Goal: Contribute content: Contribute content

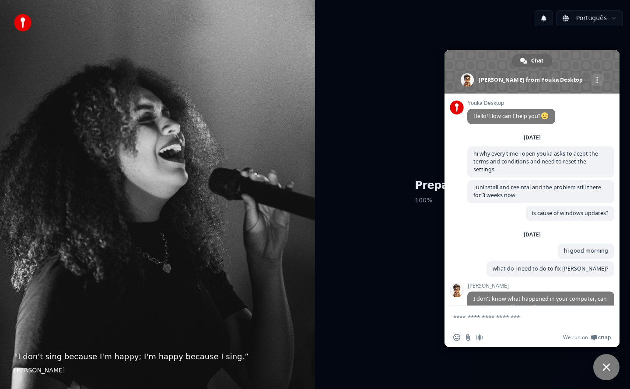
scroll to position [1112, 0]
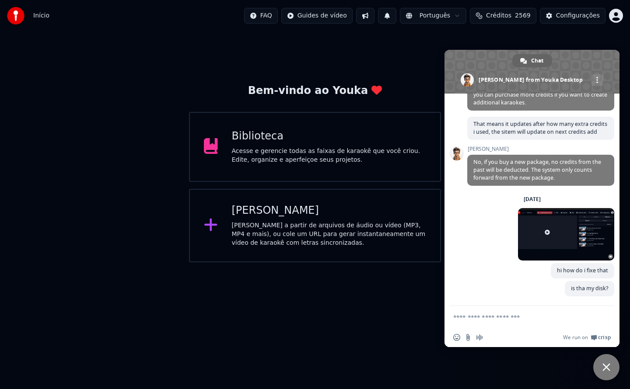
click at [348, 263] on html "Início FAQ Guides de vídeo Português Créditos 2569 Configurações Bem-vindo ao Y…" at bounding box center [315, 131] width 630 height 263
click at [607, 367] on span "Close chat" at bounding box center [606, 368] width 8 height 8
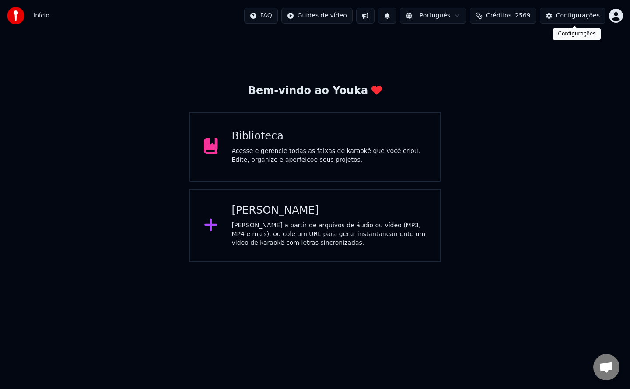
click at [578, 15] on div "Configurações" at bounding box center [578, 15] width 44 height 9
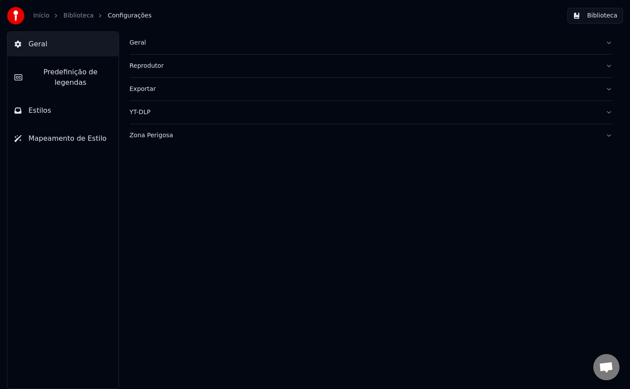
click at [139, 43] on div "Geral" at bounding box center [364, 43] width 469 height 9
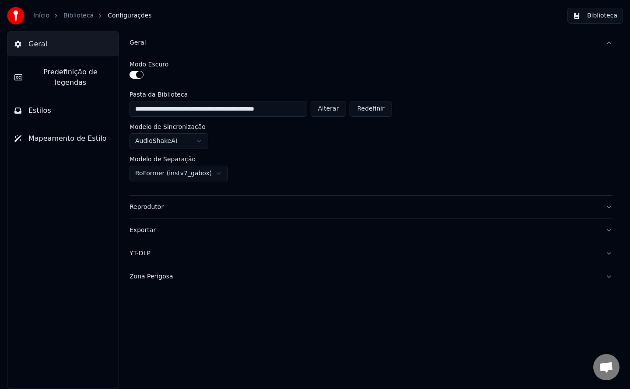
click at [333, 105] on button "Alterar" at bounding box center [329, 109] width 36 height 16
type input "**********"
click at [598, 19] on button "Biblioteca" at bounding box center [595, 16] width 56 height 16
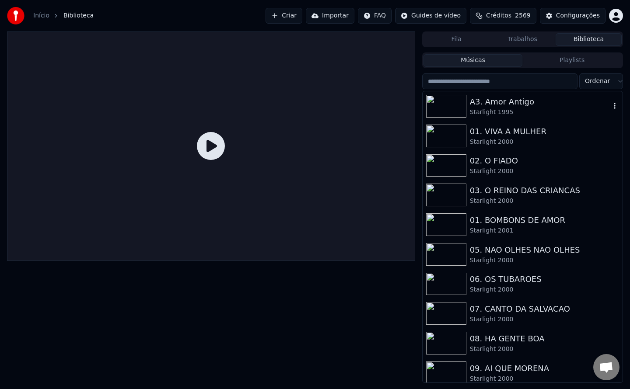
click at [459, 105] on img at bounding box center [446, 106] width 40 height 23
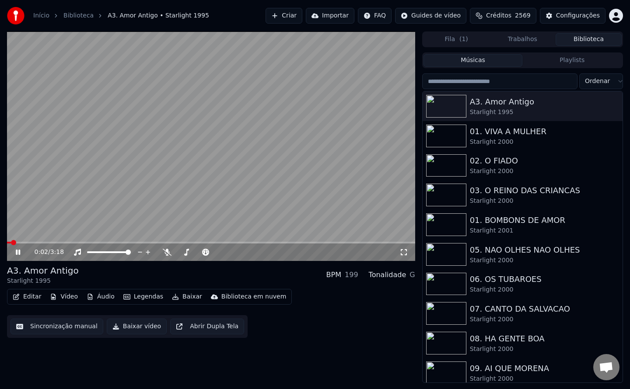
click at [253, 201] on video at bounding box center [211, 147] width 408 height 230
click at [337, 348] on div "0:02 / 3:18 A3. Amor Antigo Starlight 1995 BPM 199 Tonalidade G Editar Vídeo Áu…" at bounding box center [211, 208] width 408 height 352
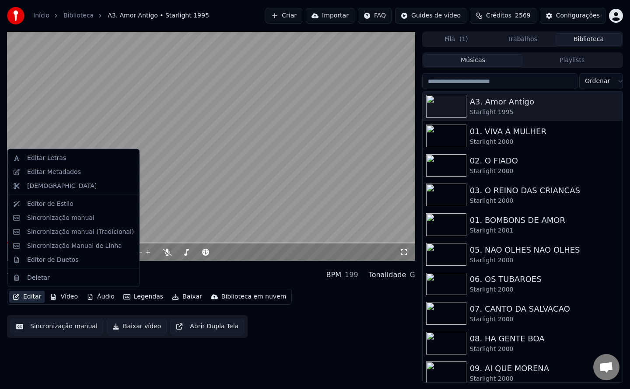
click at [27, 298] on button "Editar" at bounding box center [26, 297] width 35 height 12
click at [88, 177] on div "Editar Metadados" at bounding box center [74, 172] width 128 height 14
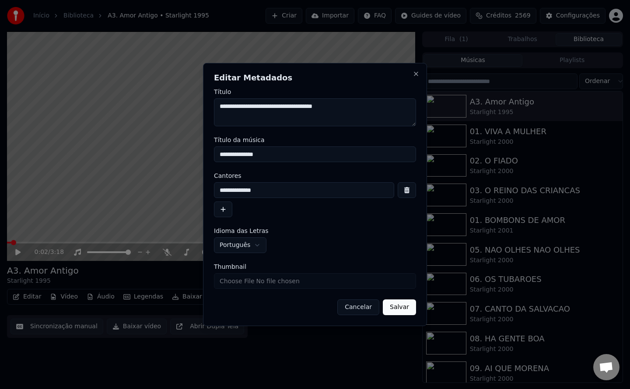
click at [365, 312] on button "Cancelar" at bounding box center [358, 308] width 42 height 16
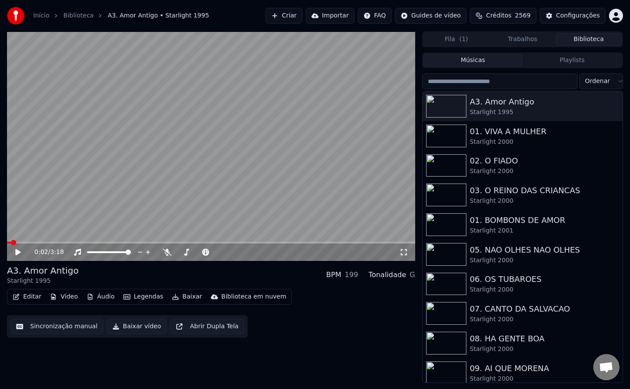
click at [77, 327] on button "Sincronização manual" at bounding box center [57, 327] width 93 height 16
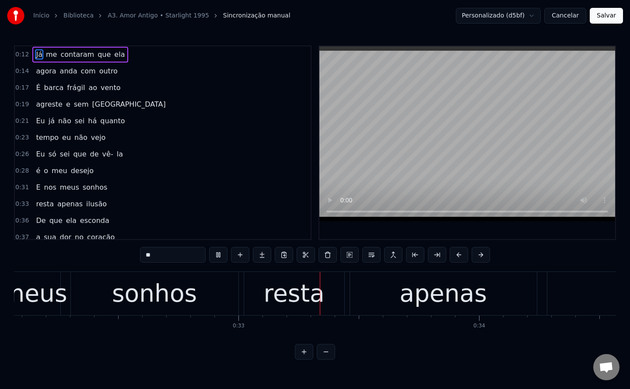
scroll to position [0, 7839]
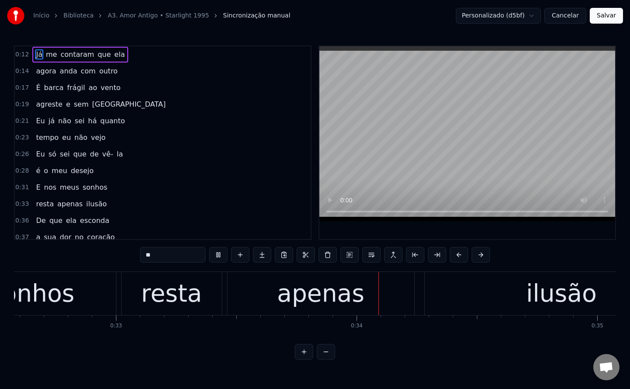
click at [424, 370] on html "Início Biblioteca A3. Amor Antigo • Starlight 1995 Sincronização manual Persona…" at bounding box center [315, 187] width 630 height 374
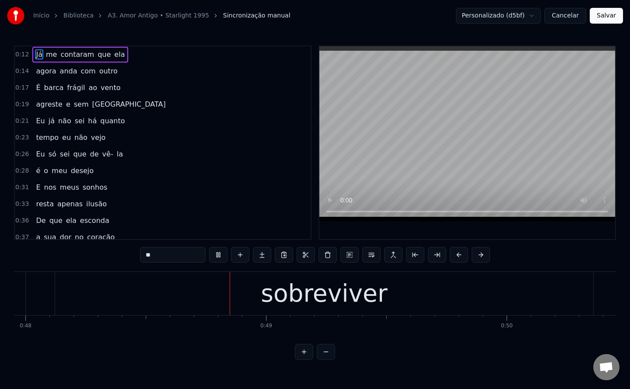
scroll to position [0, 11544]
click at [574, 20] on button "Cancelar" at bounding box center [565, 16] width 42 height 16
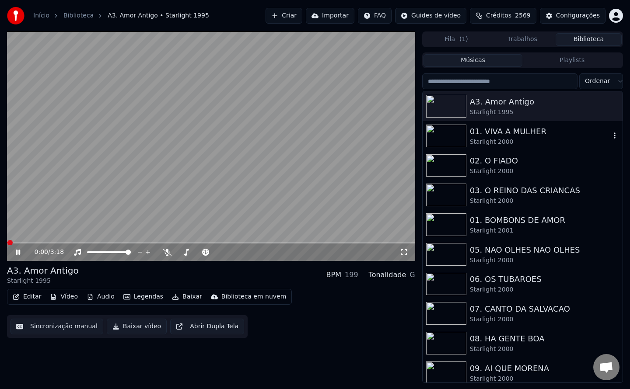
click at [486, 133] on div "01. VIVA A MULHER" at bounding box center [540, 132] width 140 height 12
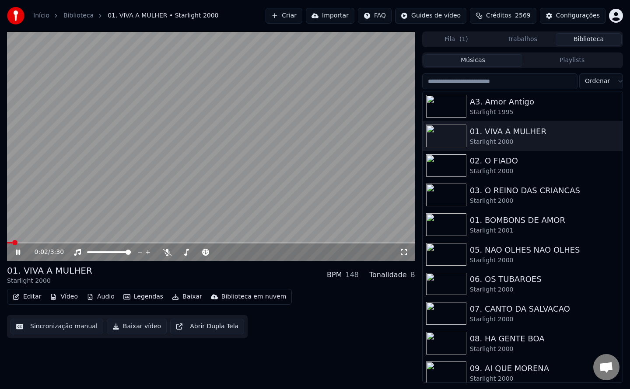
click at [45, 326] on button "Sincronização manual" at bounding box center [57, 327] width 93 height 16
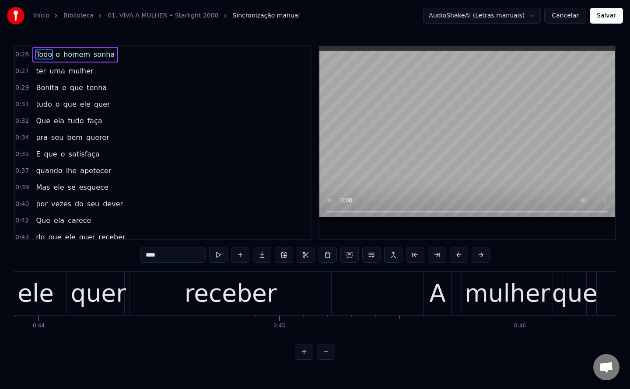
scroll to position [0, 10669]
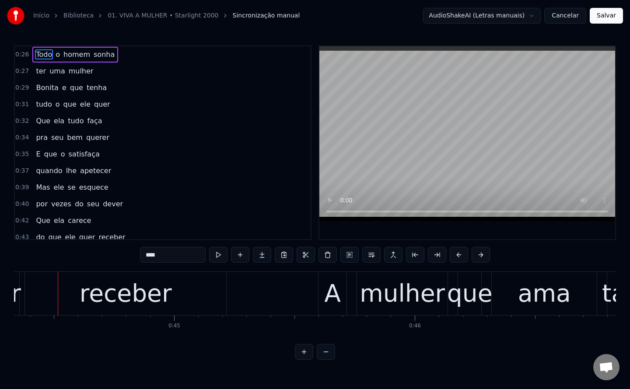
click at [36, 219] on span "Que" at bounding box center [43, 221] width 16 height 10
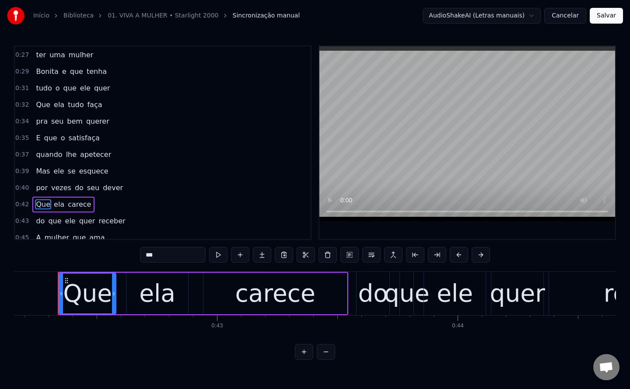
scroll to position [0, 10144]
drag, startPoint x: 165, startPoint y: 257, endPoint x: 132, endPoint y: 268, distance: 34.6
click at [132, 268] on div "0:26 Todo o homem sonha 0:27 ter uma mulher 0:29 Bonita e que tenha 0:31 tudo o…" at bounding box center [315, 203] width 602 height 315
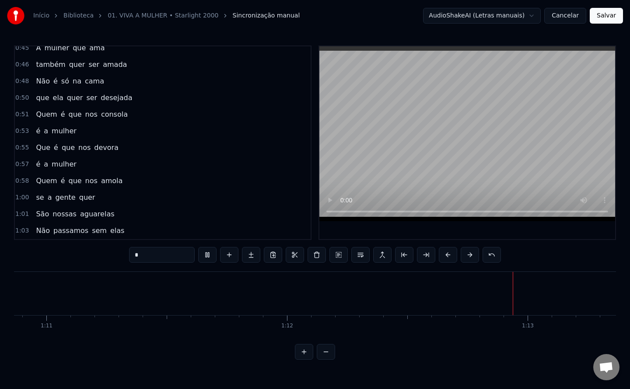
scroll to position [0, 0]
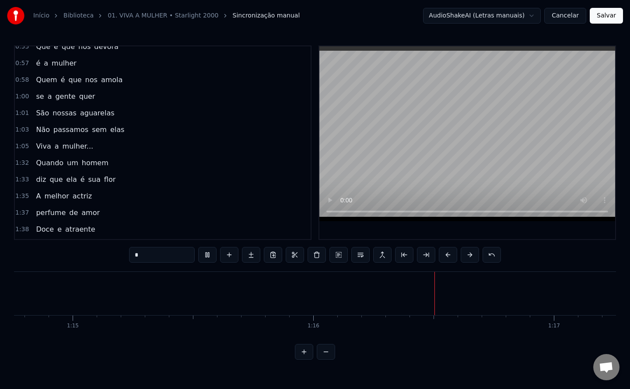
click at [47, 162] on span "Quando" at bounding box center [49, 163] width 29 height 10
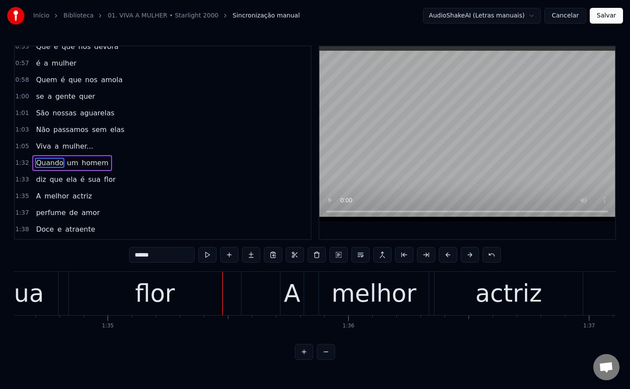
click at [92, 163] on span "homem" at bounding box center [95, 163] width 28 height 10
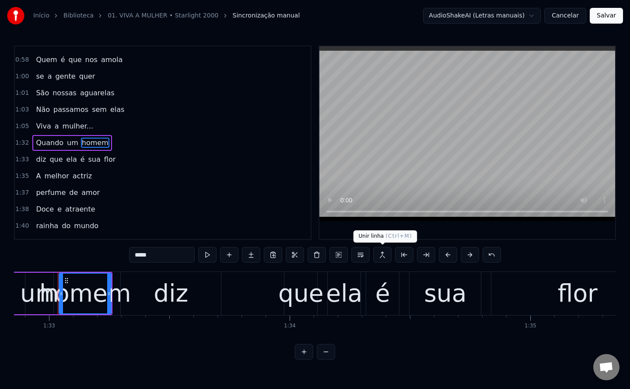
click at [382, 253] on button at bounding box center [382, 255] width 18 height 16
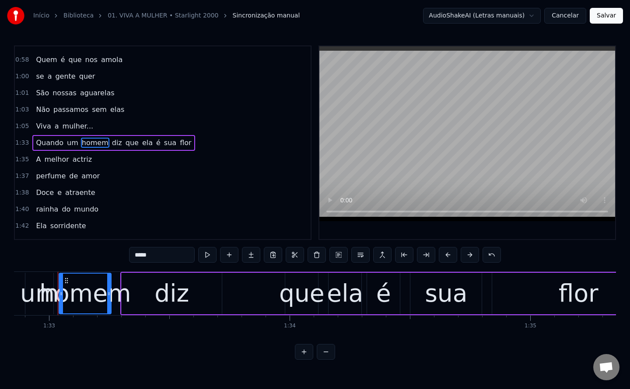
click at [125, 146] on span "que" at bounding box center [132, 143] width 15 height 10
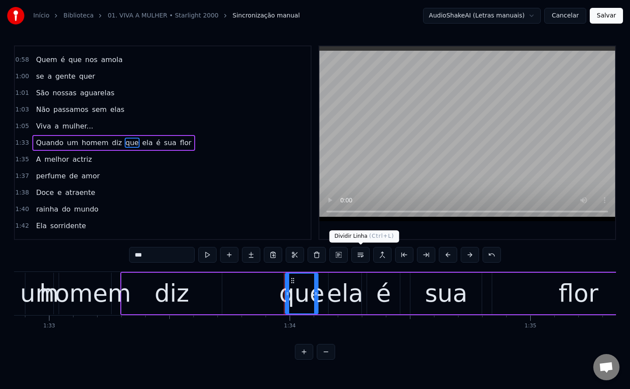
click at [358, 258] on button at bounding box center [360, 255] width 18 height 16
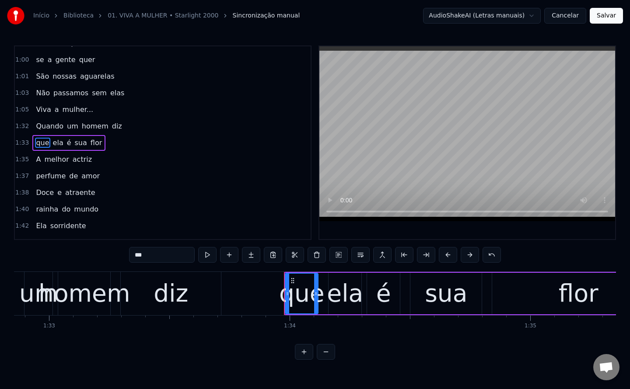
click at [136, 256] on input "***" at bounding box center [162, 255] width 66 height 16
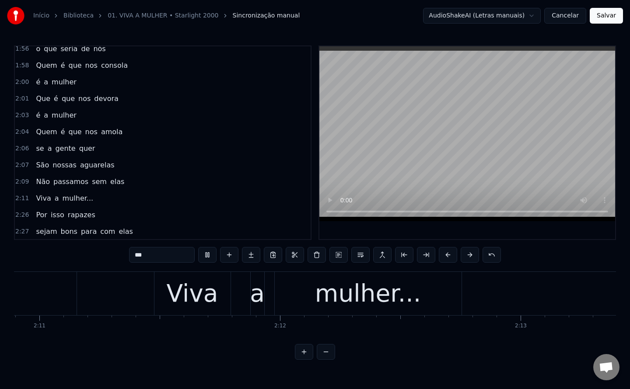
scroll to position [694, 0]
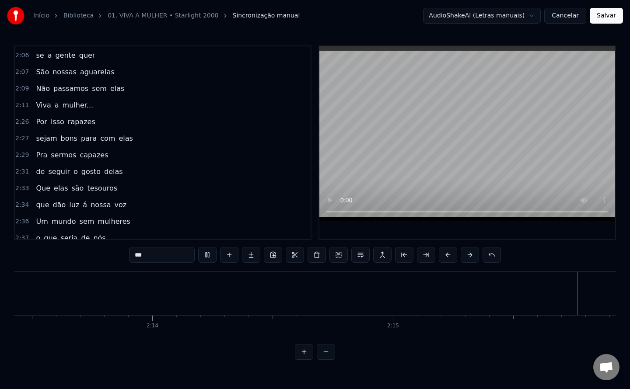
click at [39, 125] on span "Por" at bounding box center [41, 122] width 13 height 10
type input "***"
click at [607, 21] on button "Salvar" at bounding box center [606, 16] width 33 height 16
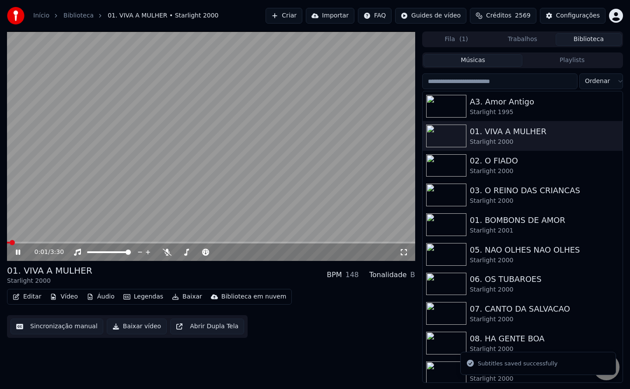
click at [118, 328] on button "Baixar vídeo" at bounding box center [137, 327] width 60 height 16
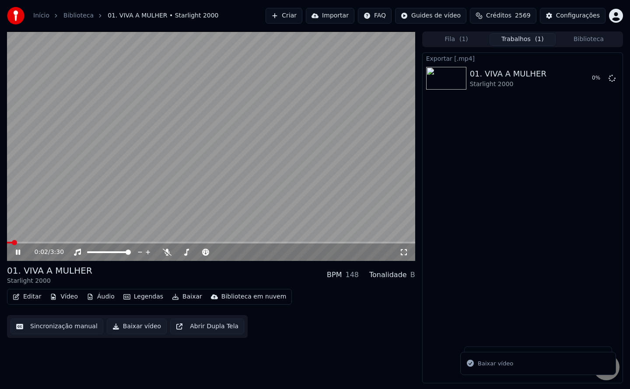
click at [129, 200] on video at bounding box center [211, 147] width 408 height 230
click at [590, 41] on button "Biblioteca" at bounding box center [589, 39] width 66 height 13
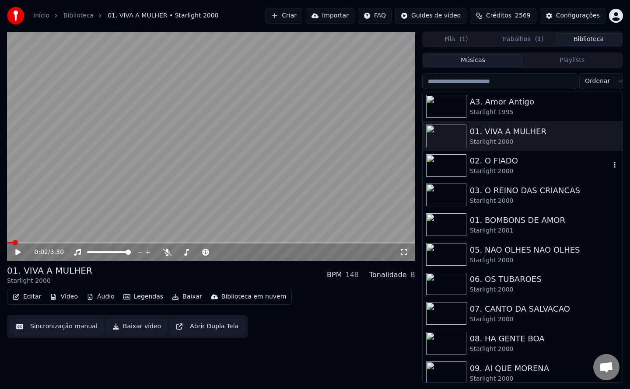
click at [492, 171] on div "Starlight 2000" at bounding box center [540, 171] width 140 height 9
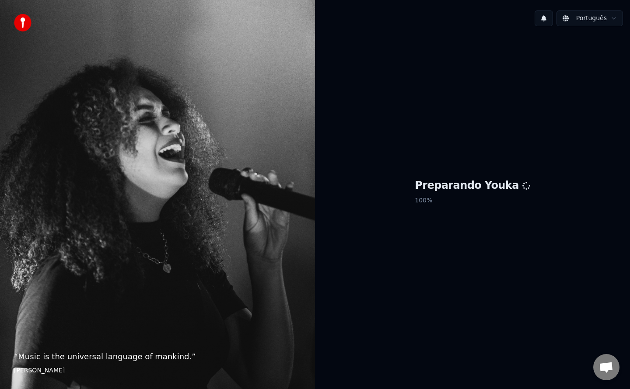
scroll to position [1110, 0]
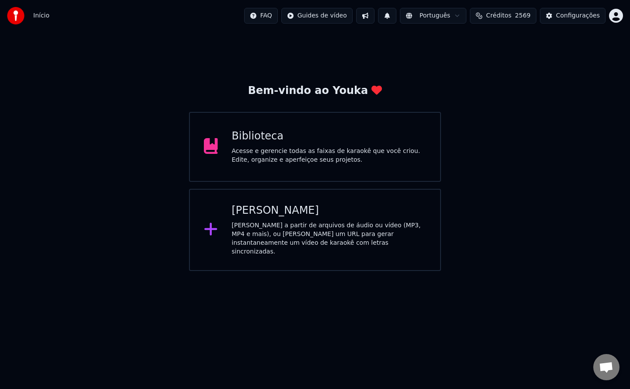
click at [361, 153] on div "Acesse e gerencie todas as faixas de karaokê que você criou. Edite, organize e …" at bounding box center [329, 156] width 195 height 18
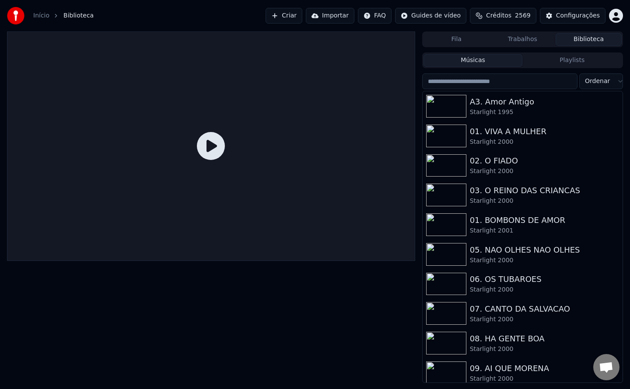
click at [361, 338] on div at bounding box center [211, 208] width 408 height 352
click at [494, 378] on div "Starlight 2000" at bounding box center [540, 379] width 140 height 9
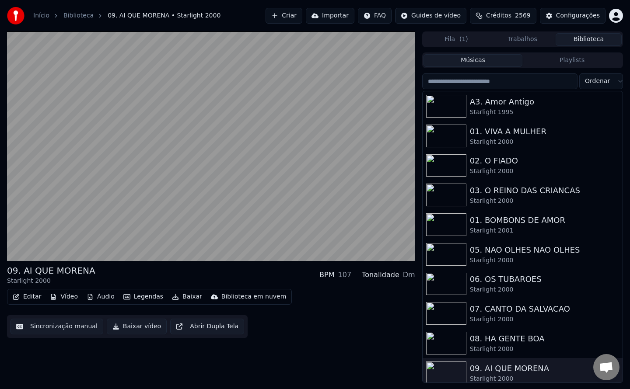
click at [52, 325] on button "Sincronização manual" at bounding box center [57, 327] width 93 height 16
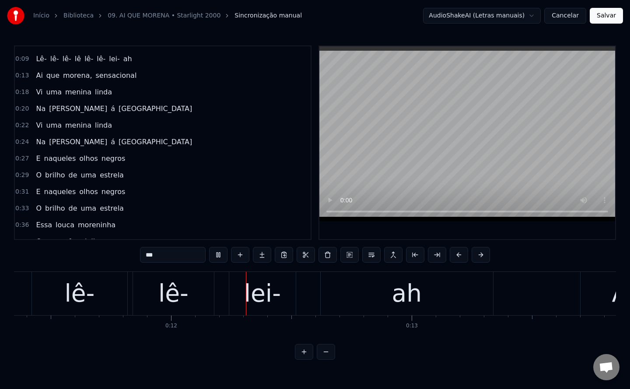
scroll to position [0, 2742]
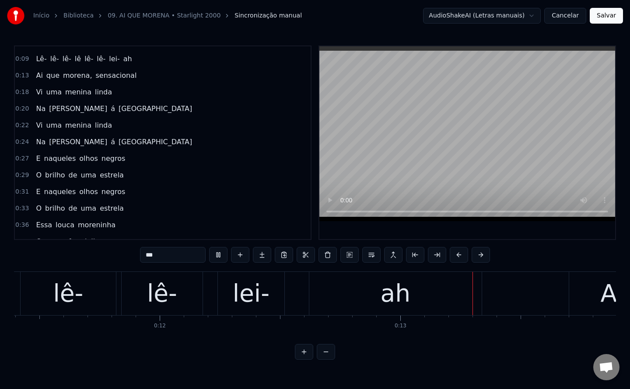
click at [86, 292] on div "lê-" at bounding box center [68, 293] width 95 height 43
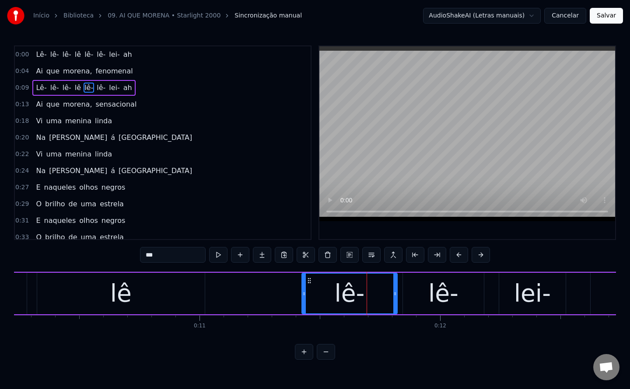
scroll to position [0, 2456]
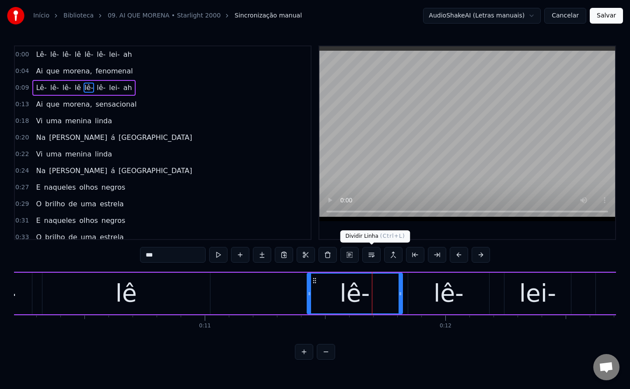
click at [374, 256] on button at bounding box center [371, 255] width 18 height 16
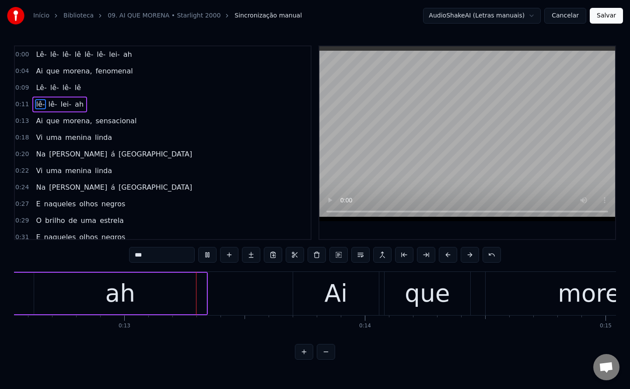
scroll to position [0, 3020]
click at [84, 56] on span "lê-" at bounding box center [89, 54] width 11 height 10
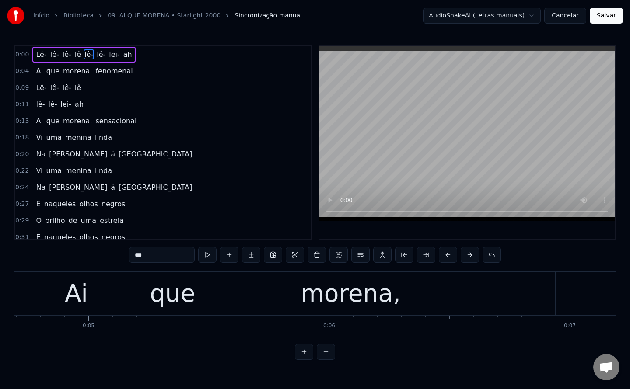
scroll to position [0, 558]
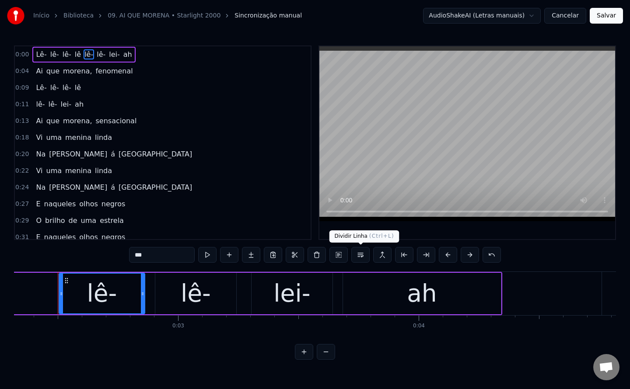
click at [362, 254] on button at bounding box center [360, 255] width 18 height 16
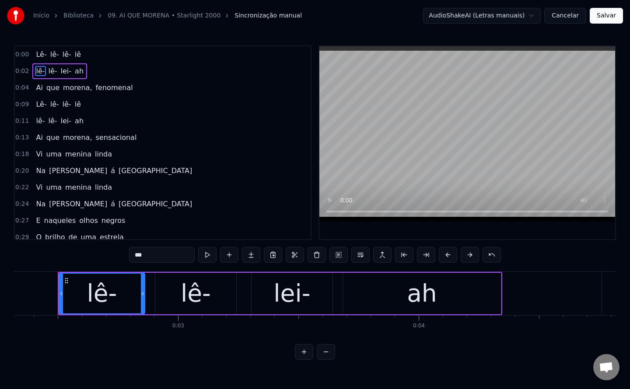
drag, startPoint x: 136, startPoint y: 257, endPoint x: 125, endPoint y: 259, distance: 11.6
click at [125, 259] on div "0:00 [PERSON_NAME]- lê- lê 0:02 lê- [PERSON_NAME]- ah 0:04 Ai que morena, fenom…" at bounding box center [315, 203] width 602 height 315
click at [37, 123] on span "lê-" at bounding box center [40, 121] width 11 height 10
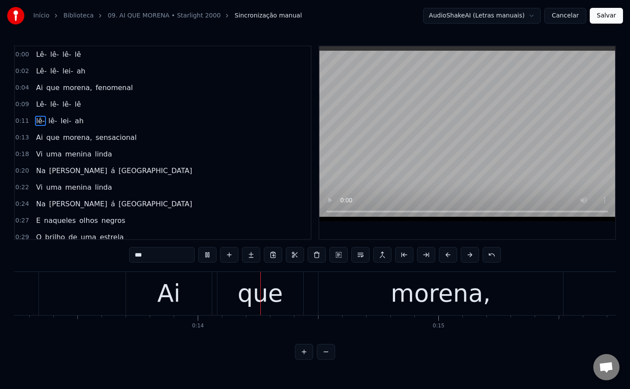
scroll to position [0, 3229]
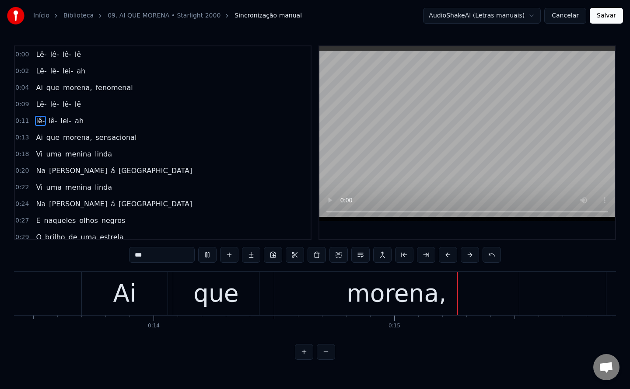
click at [35, 152] on span "Vi" at bounding box center [39, 154] width 8 height 10
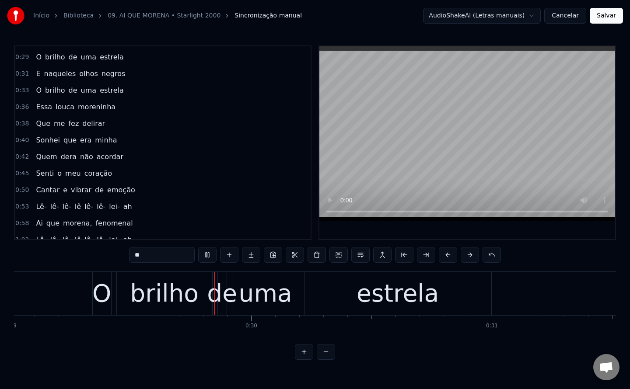
scroll to position [0, 0]
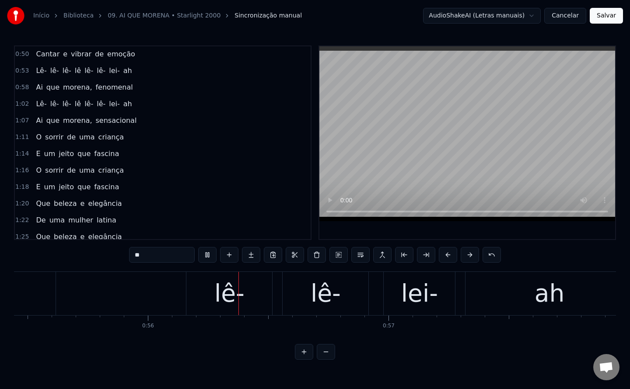
click at [84, 71] on span "lê-" at bounding box center [89, 71] width 11 height 10
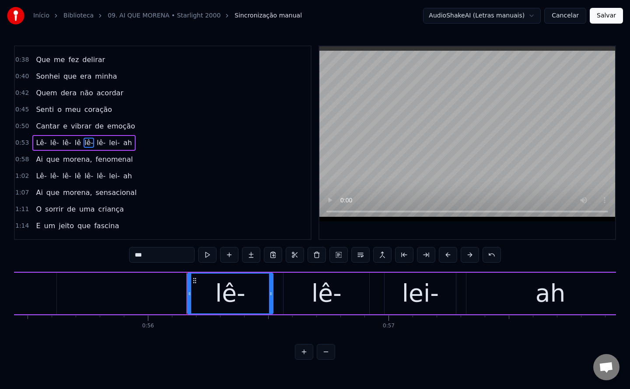
click at [136, 257] on input "***" at bounding box center [162, 255] width 66 height 16
click at [363, 254] on button at bounding box center [360, 255] width 18 height 16
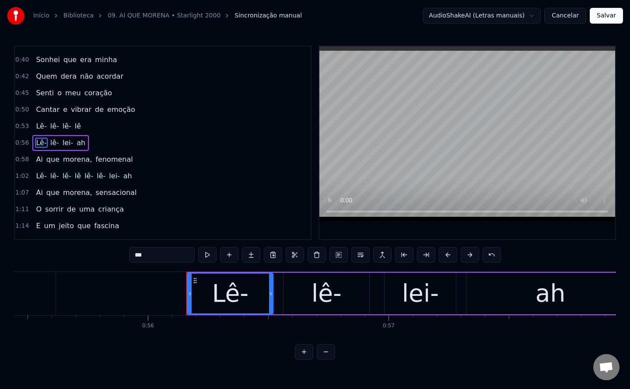
click at [84, 179] on span "lê-" at bounding box center [89, 176] width 11 height 10
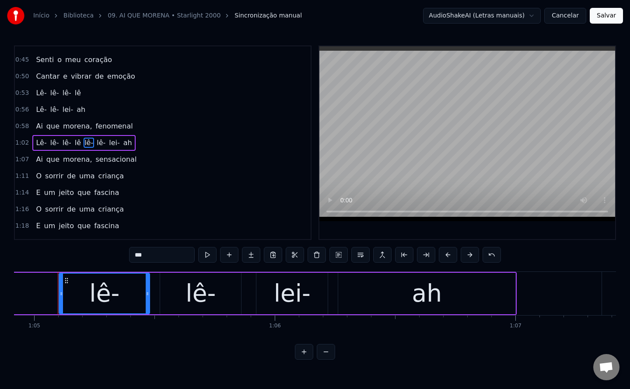
drag, startPoint x: 137, startPoint y: 257, endPoint x: 118, endPoint y: 257, distance: 18.8
click at [118, 257] on div "0:00 [PERSON_NAME]- lê 0:02 [PERSON_NAME]- [PERSON_NAME]- ah 0:04 Ai que morena…" at bounding box center [315, 203] width 602 height 315
click at [360, 254] on button at bounding box center [360, 255] width 18 height 16
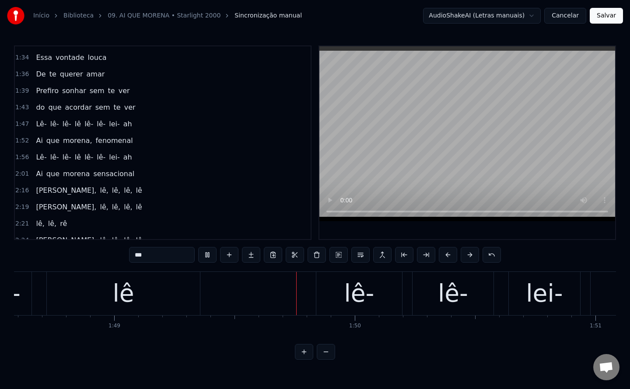
scroll to position [0, 26215]
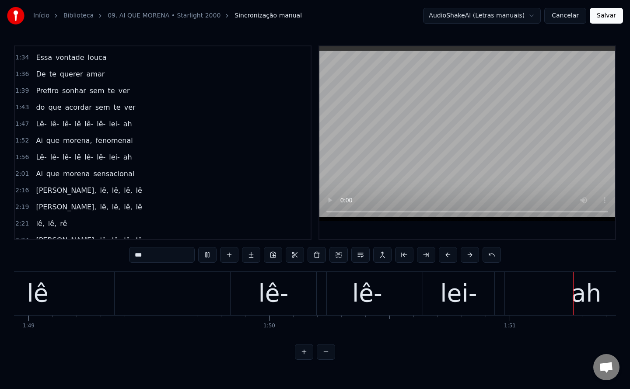
click at [74, 126] on span "lê" at bounding box center [78, 124] width 8 height 10
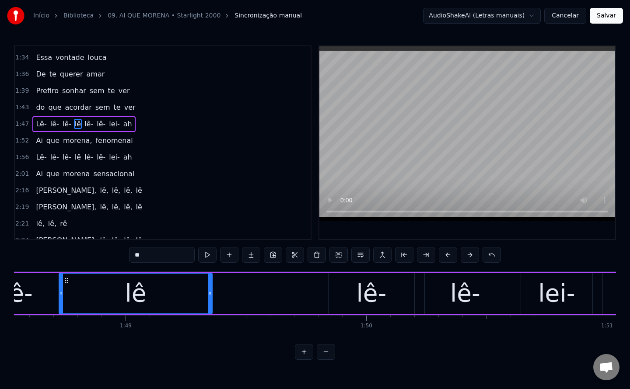
scroll to position [0, 26118]
click at [84, 122] on span "lê-" at bounding box center [89, 124] width 11 height 10
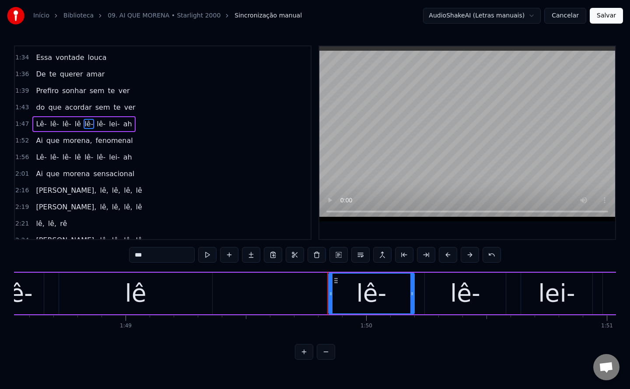
scroll to position [577, 0]
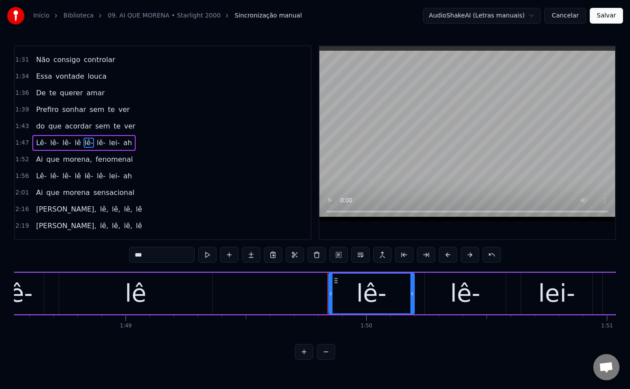
click at [137, 256] on input "***" at bounding box center [162, 255] width 66 height 16
click at [359, 256] on button at bounding box center [360, 255] width 18 height 16
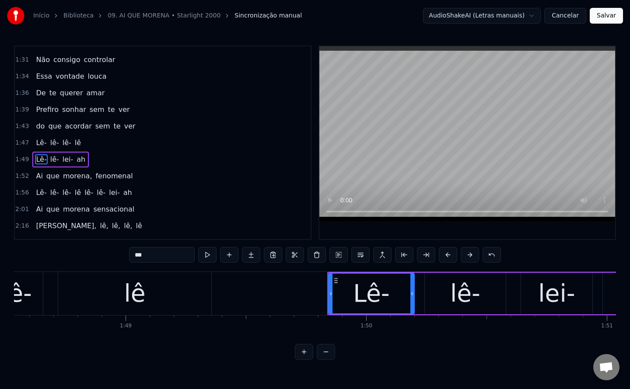
scroll to position [593, 0]
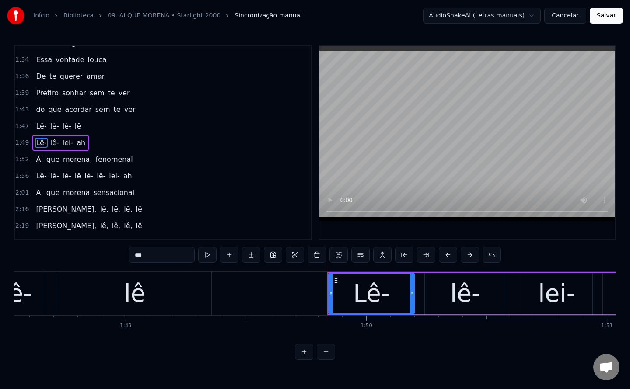
click at [84, 177] on span "lê-" at bounding box center [89, 176] width 11 height 10
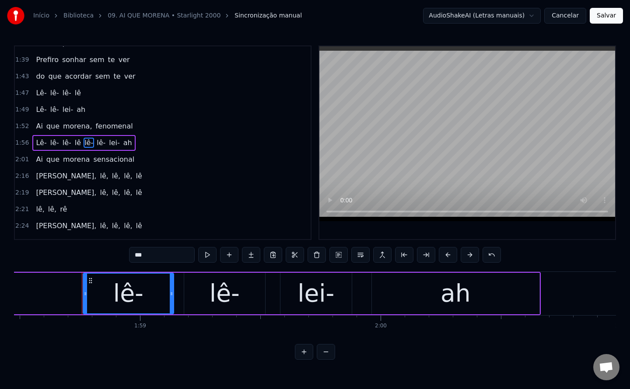
scroll to position [0, 28534]
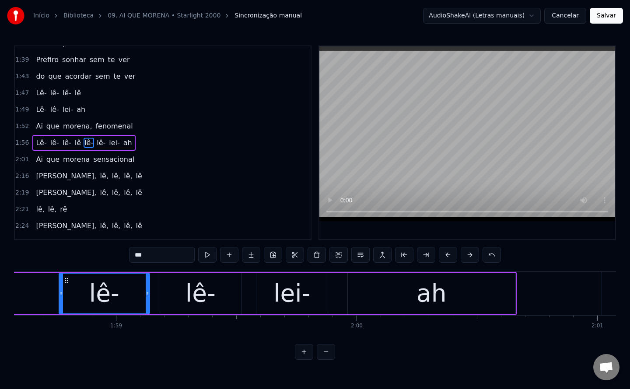
click at [136, 257] on input "***" at bounding box center [162, 255] width 66 height 16
click at [364, 257] on button at bounding box center [360, 255] width 18 height 16
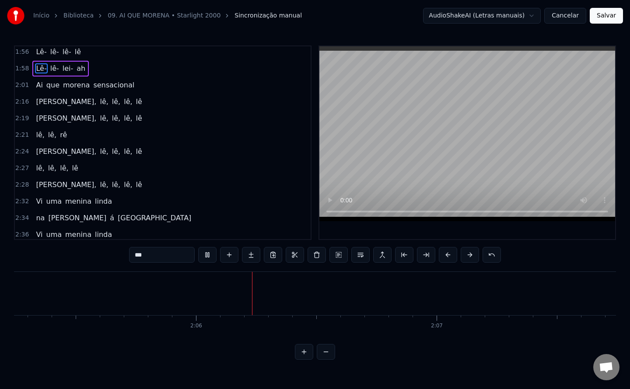
scroll to position [0, 30160]
click at [35, 105] on span "[PERSON_NAME]," at bounding box center [66, 102] width 62 height 10
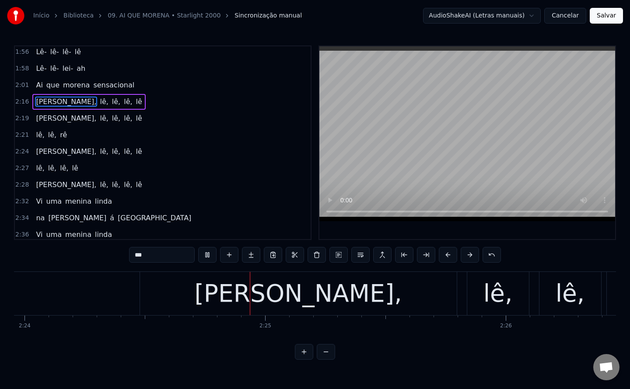
scroll to position [0, 34644]
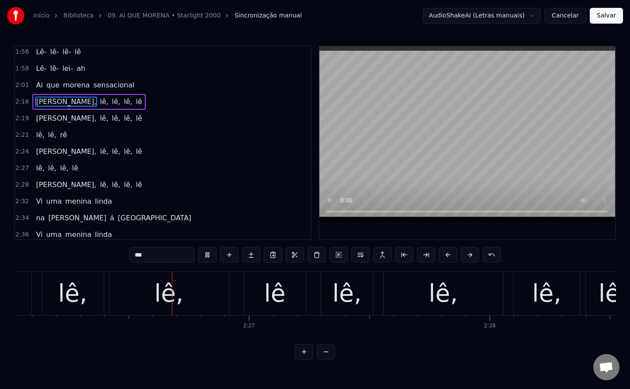
click at [38, 201] on span "Vi" at bounding box center [39, 201] width 8 height 10
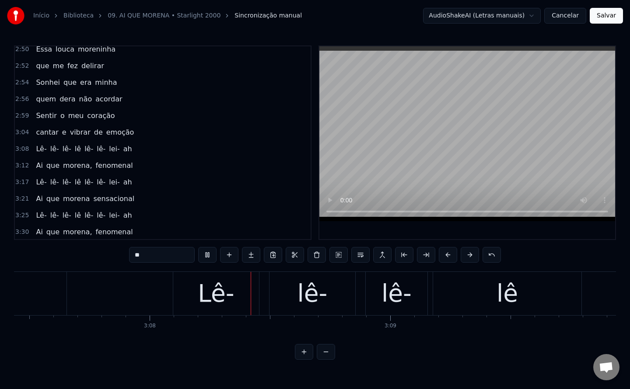
scroll to position [0, 45125]
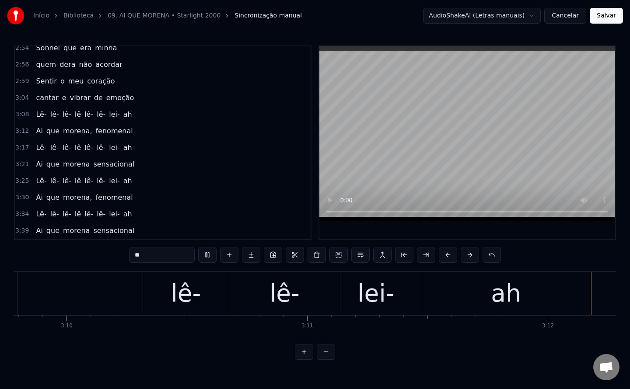
click at [84, 112] on span "lê-" at bounding box center [89, 114] width 11 height 10
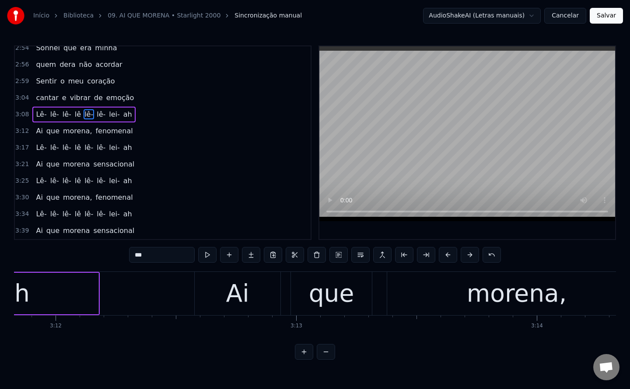
click at [136, 257] on input "***" at bounding box center [162, 255] width 66 height 16
click at [360, 252] on button at bounding box center [360, 255] width 18 height 16
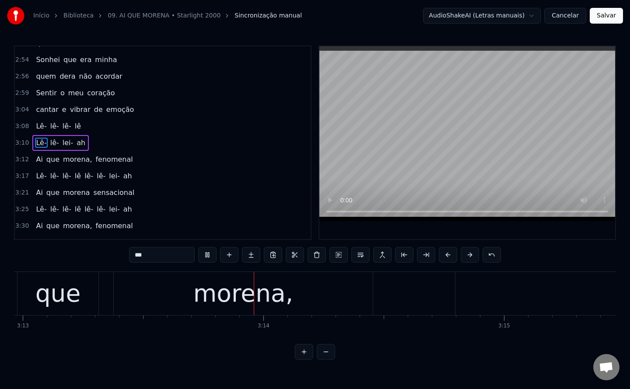
scroll to position [0, 46458]
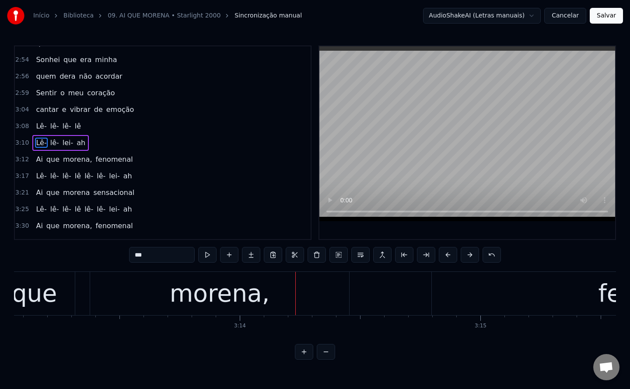
click at [84, 178] on span "lê-" at bounding box center [89, 176] width 11 height 10
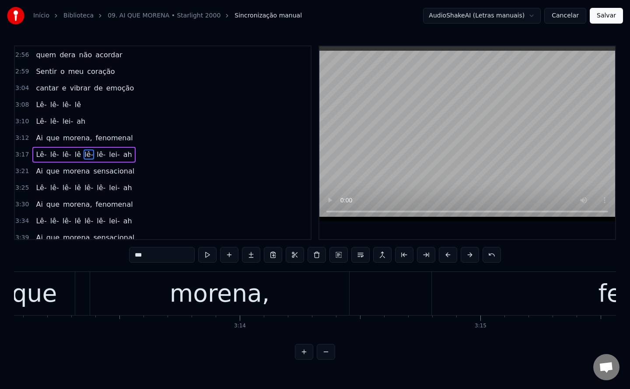
scroll to position [1054, 0]
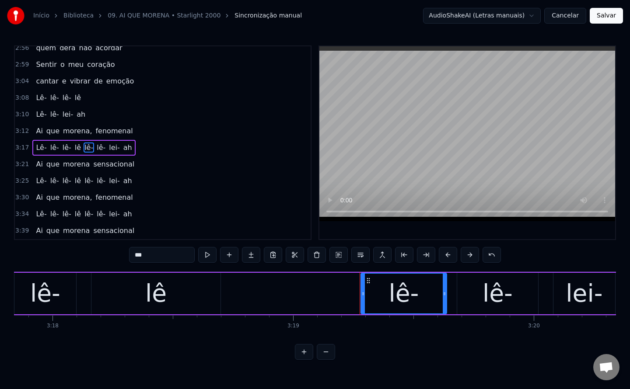
click at [133, 256] on input "***" at bounding box center [162, 255] width 66 height 16
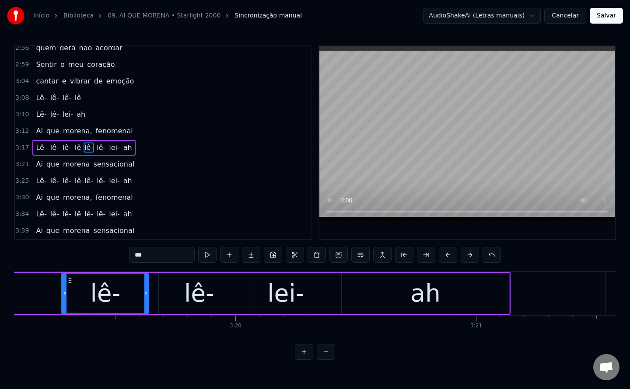
scroll to position [0, 47910]
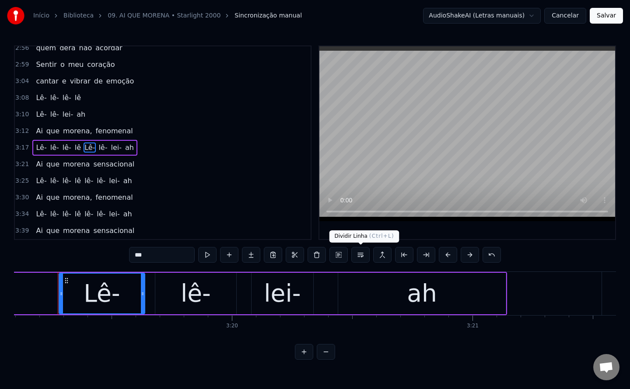
click at [363, 253] on button at bounding box center [360, 255] width 18 height 16
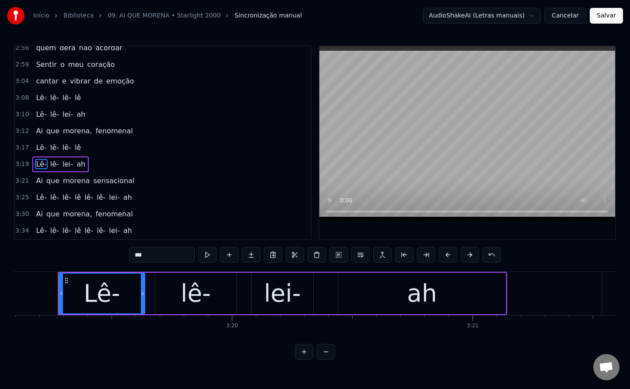
scroll to position [1071, 0]
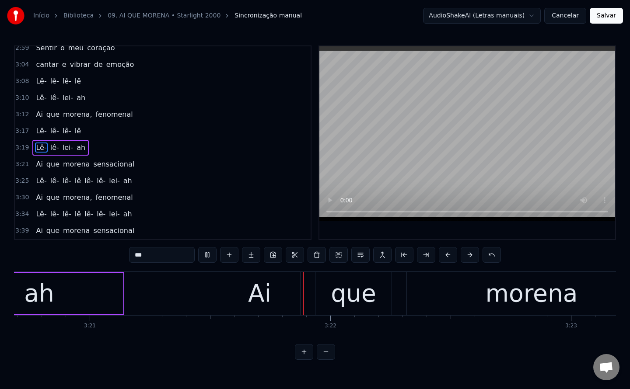
click at [84, 183] on span "lê-" at bounding box center [89, 181] width 11 height 10
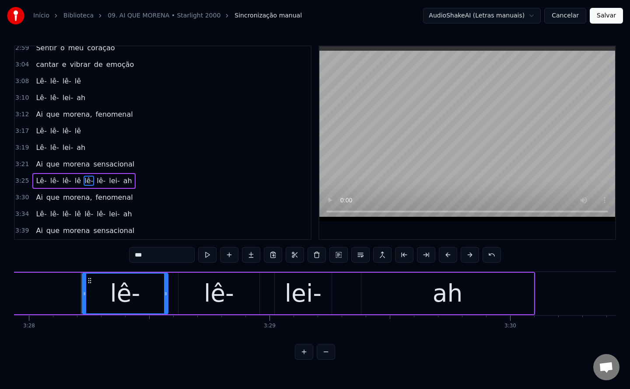
scroll to position [0, 50061]
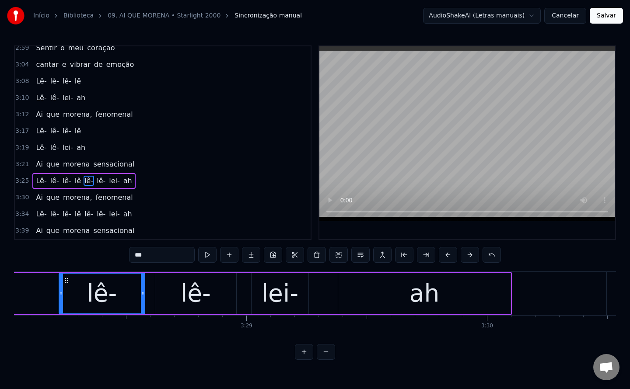
click at [137, 258] on input "***" at bounding box center [162, 255] width 66 height 16
click at [363, 256] on button at bounding box center [360, 255] width 18 height 16
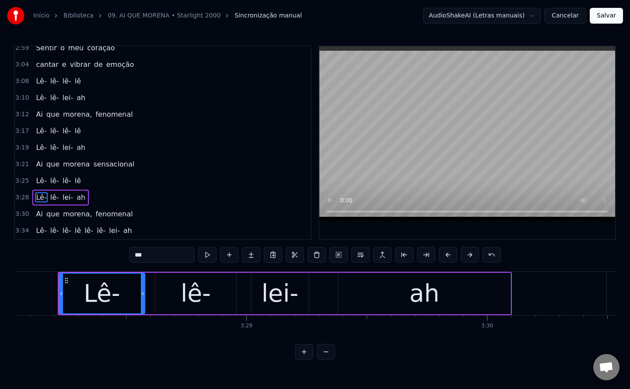
scroll to position [1087, 0]
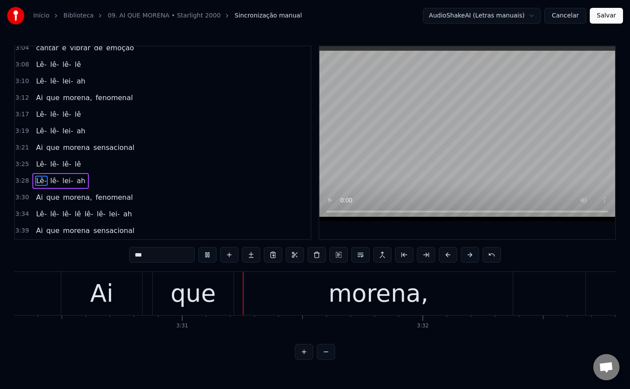
click at [84, 217] on span "lê-" at bounding box center [89, 214] width 11 height 10
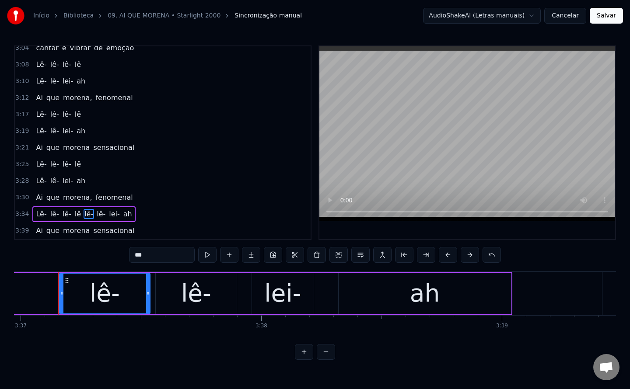
scroll to position [0, 52212]
click at [137, 254] on input "***" at bounding box center [162, 255] width 66 height 16
type input "***"
click at [359, 262] on button at bounding box center [360, 255] width 18 height 16
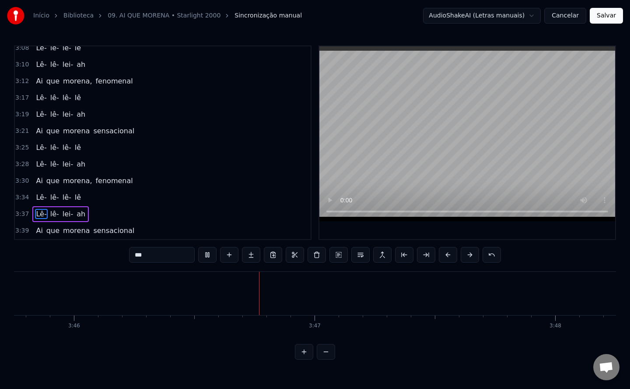
scroll to position [0, 54357]
click at [615, 15] on button "Salvar" at bounding box center [606, 16] width 33 height 16
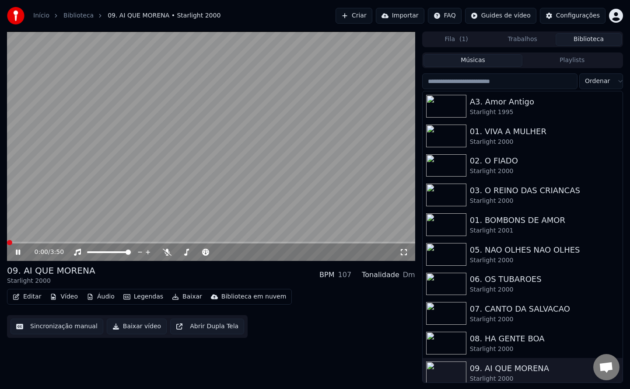
click at [133, 328] on button "Baixar vídeo" at bounding box center [137, 327] width 60 height 16
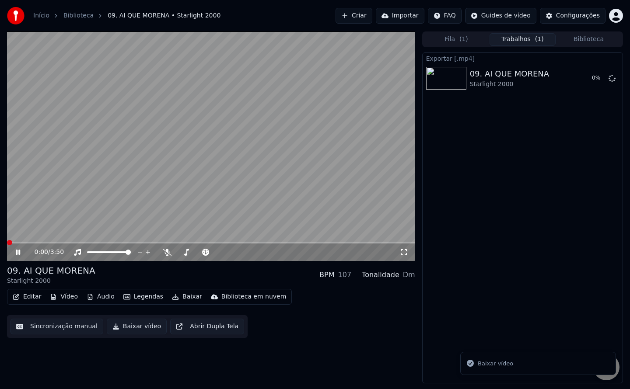
click at [125, 198] on video at bounding box center [211, 147] width 408 height 230
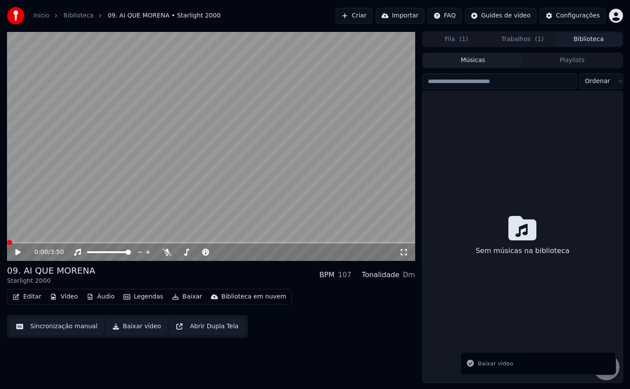
click at [596, 42] on button "Biblioteca" at bounding box center [589, 39] width 66 height 13
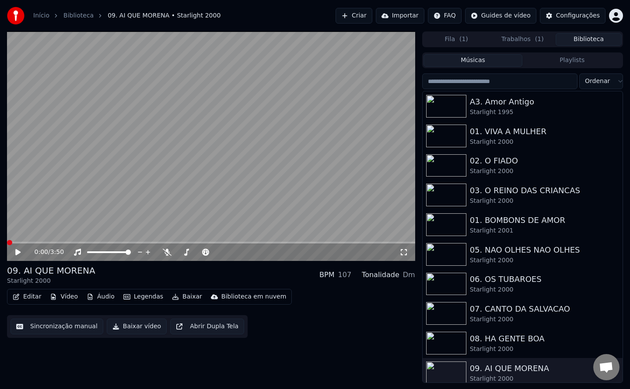
click at [512, 42] on button "Trabalhos ( 1 )" at bounding box center [523, 39] width 66 height 13
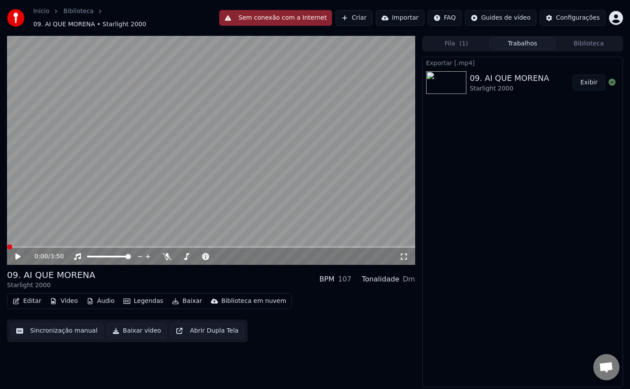
click at [519, 143] on div "Exportar [.mp4] 09. AI QUE MORENA Starlight 2000 Exibir" at bounding box center [522, 222] width 201 height 331
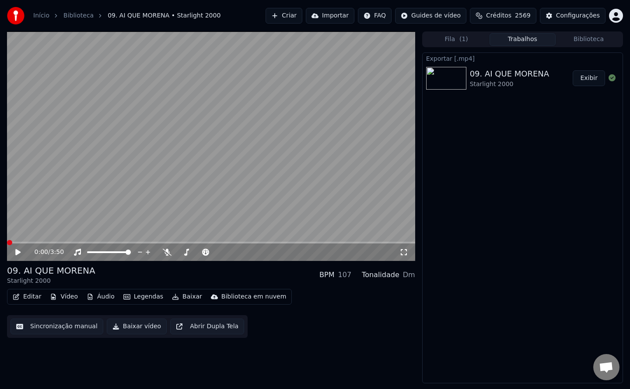
click at [522, 179] on div "Exportar [.mp4] 09. AI QUE MORENA Starlight 2000 Exibir" at bounding box center [522, 218] width 201 height 331
